Goal: Information Seeking & Learning: Learn about a topic

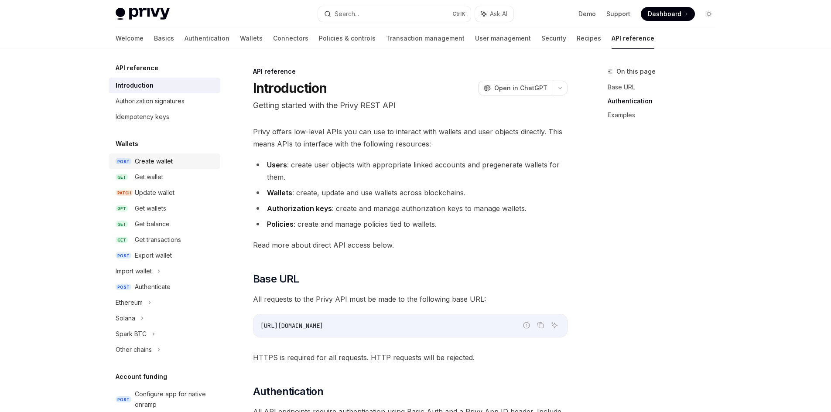
scroll to position [515, 0]
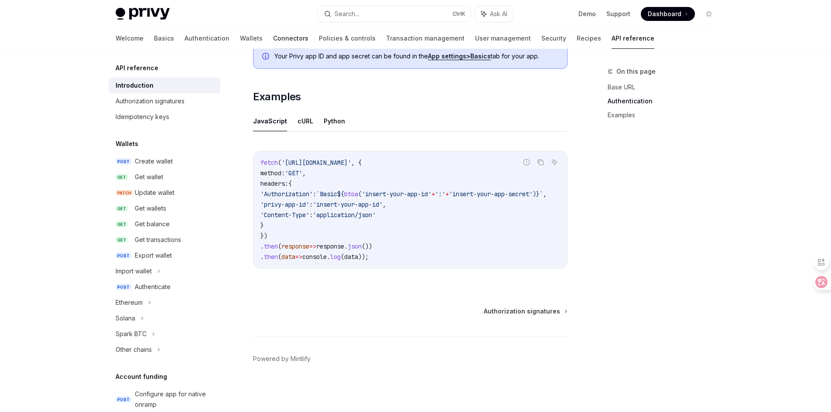
click at [273, 37] on link "Connectors" at bounding box center [290, 38] width 35 height 21
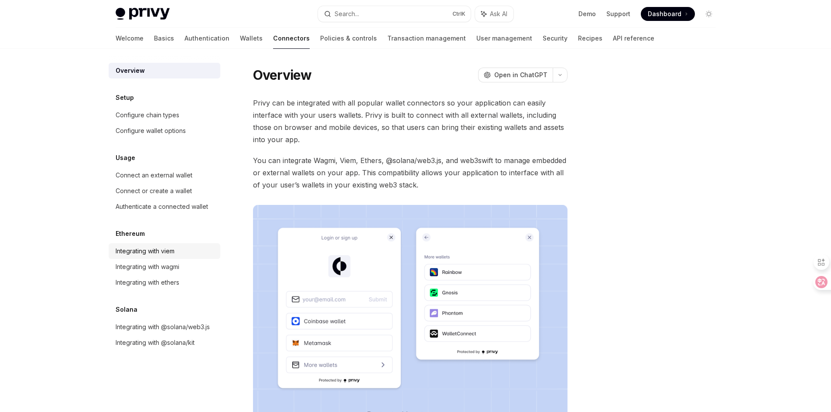
click at [165, 253] on div "Integrating with viem" at bounding box center [145, 251] width 59 height 10
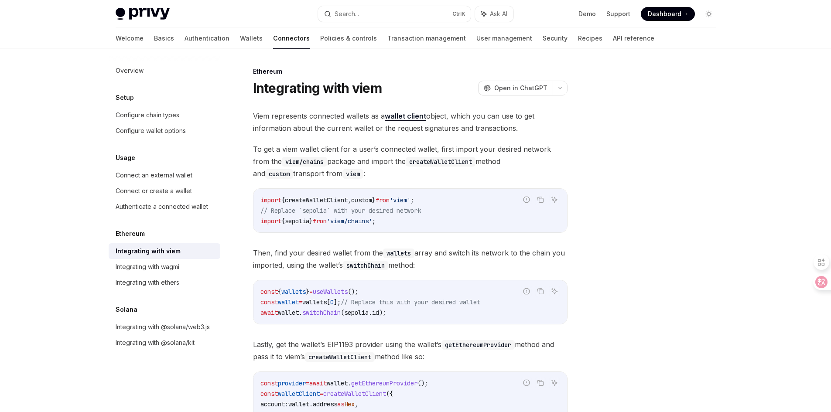
drag, startPoint x: 168, startPoint y: 271, endPoint x: 175, endPoint y: 251, distance: 21.8
click at [168, 271] on div "Integrating with wagmi" at bounding box center [148, 267] width 64 height 10
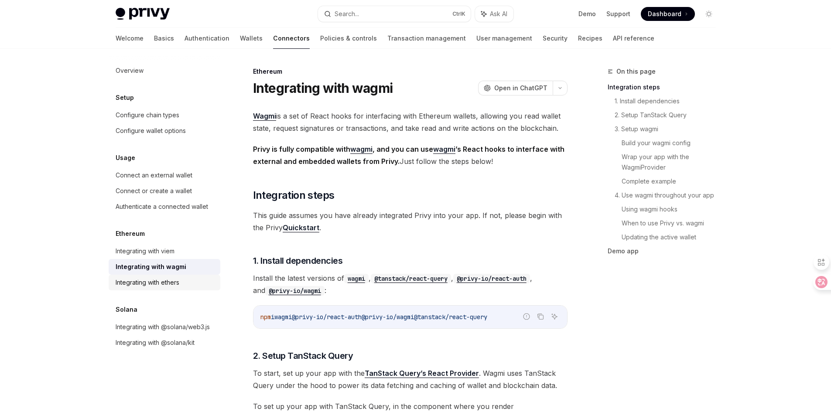
click at [174, 278] on div "Integrating with ethers" at bounding box center [148, 282] width 64 height 10
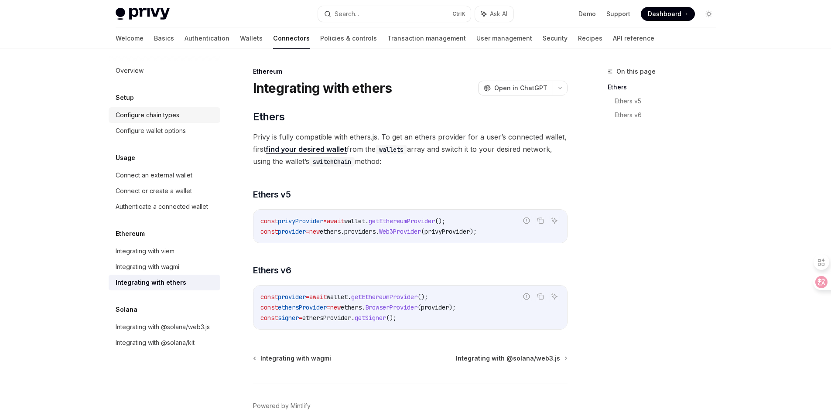
click at [152, 121] on link "Configure chain types" at bounding box center [165, 115] width 112 height 16
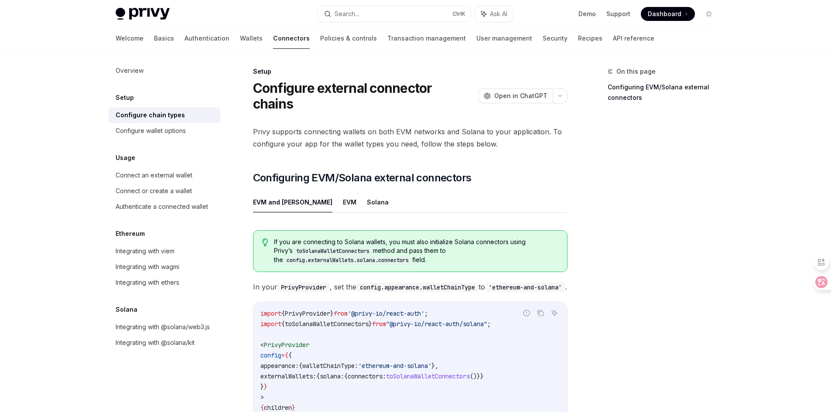
scroll to position [44, 0]
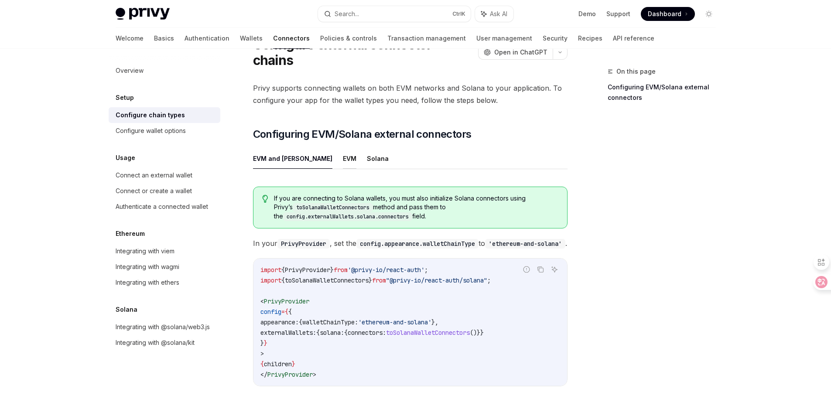
click at [343, 148] on button "EVM" at bounding box center [350, 158] width 14 height 21
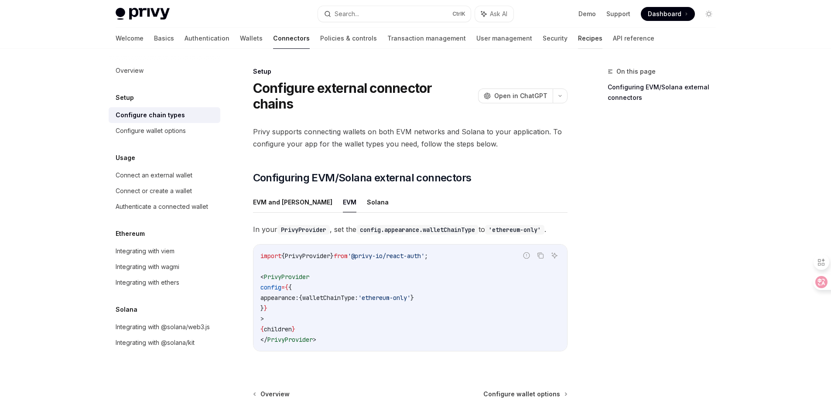
click at [578, 37] on link "Recipes" at bounding box center [590, 38] width 24 height 21
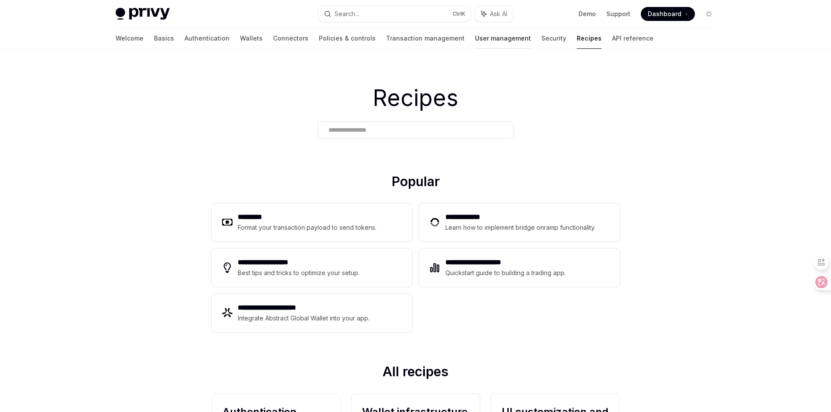
click at [475, 38] on link "User management" at bounding box center [503, 38] width 56 height 21
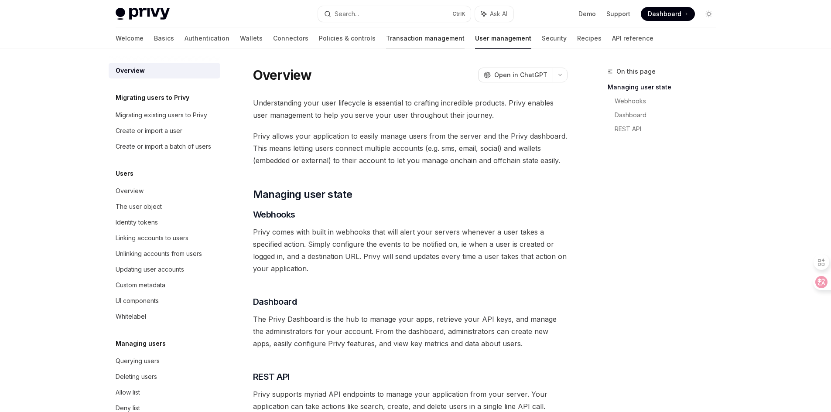
click at [404, 39] on link "Transaction management" at bounding box center [425, 38] width 79 height 21
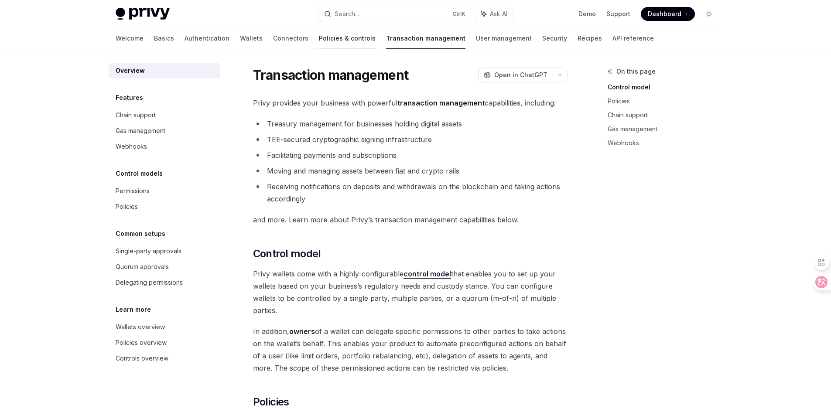
click at [319, 45] on link "Policies & controls" at bounding box center [347, 38] width 57 height 21
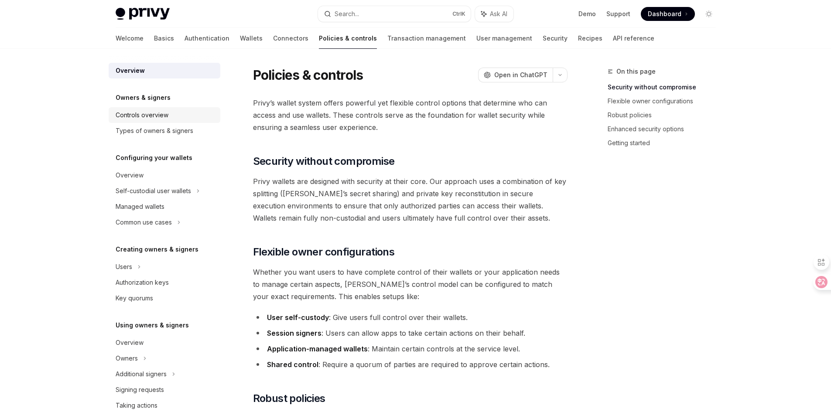
click at [168, 118] on div "Controls overview" at bounding box center [142, 115] width 53 height 10
type textarea "*"
